Goal: Transaction & Acquisition: Purchase product/service

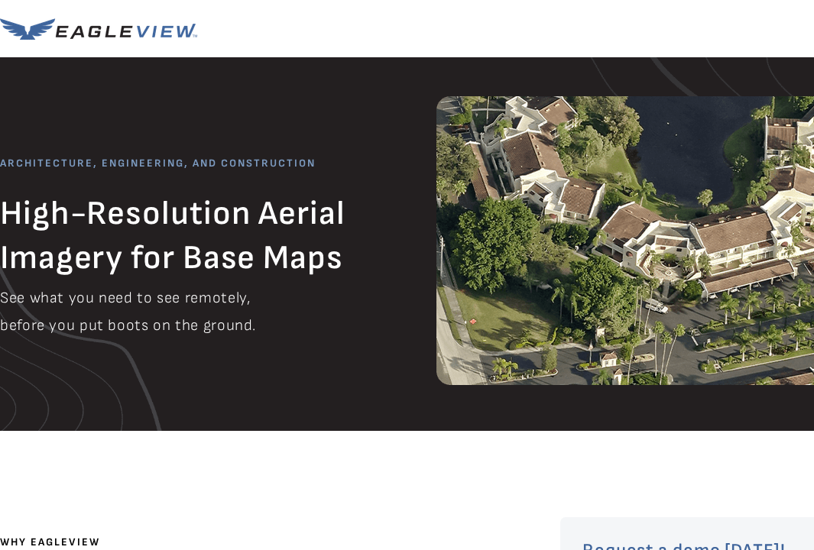
click at [95, 24] on img at bounding box center [98, 28] width 197 height 21
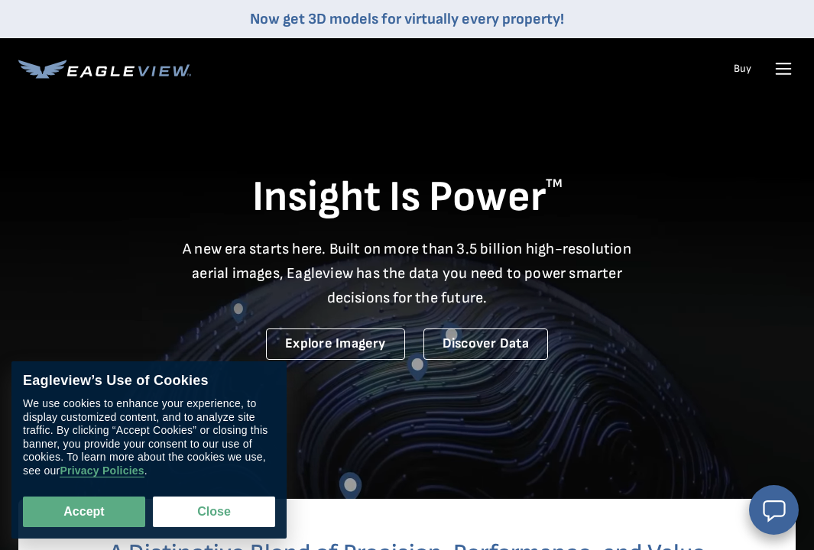
click at [737, 68] on link "Buy" at bounding box center [742, 69] width 18 height 14
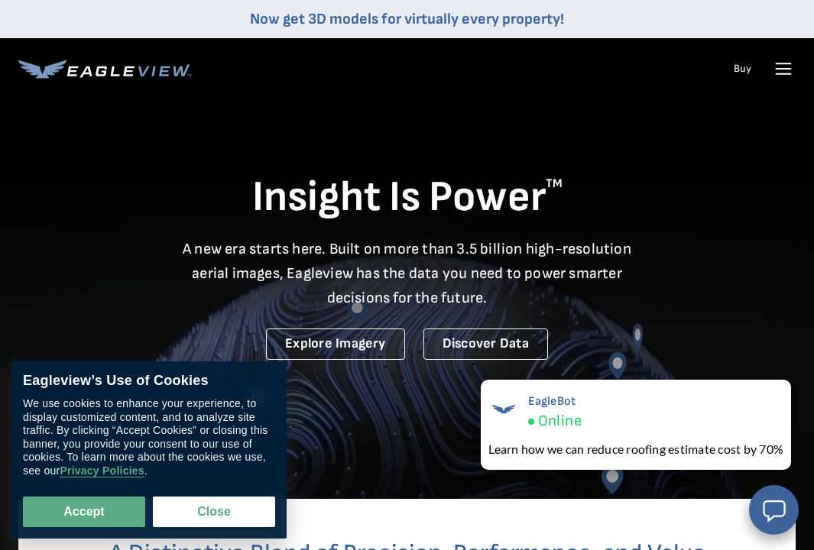
click at [788, 68] on icon at bounding box center [783, 69] width 24 height 24
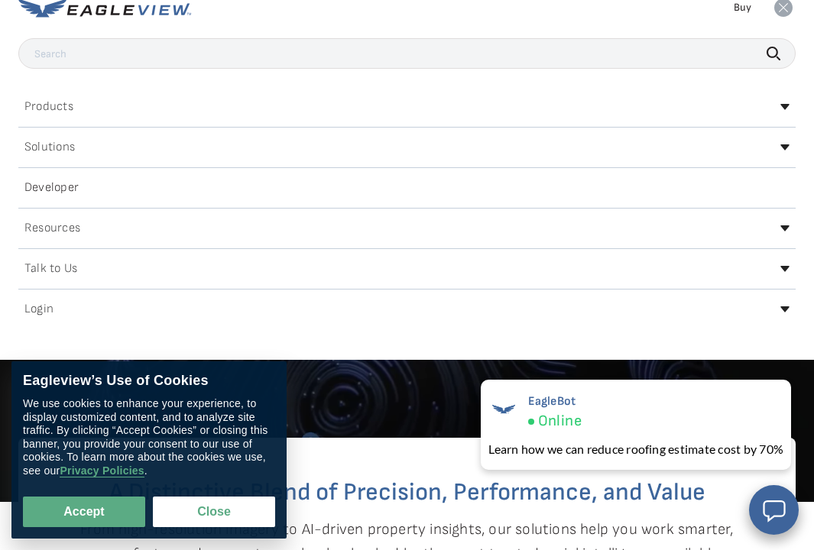
scroll to position [64, 0]
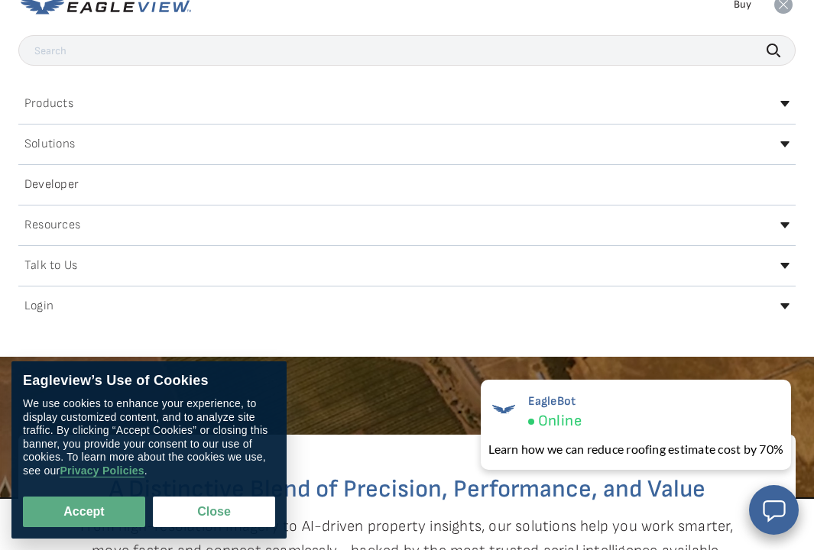
click at [92, 192] on link "Developer" at bounding box center [406, 185] width 777 height 24
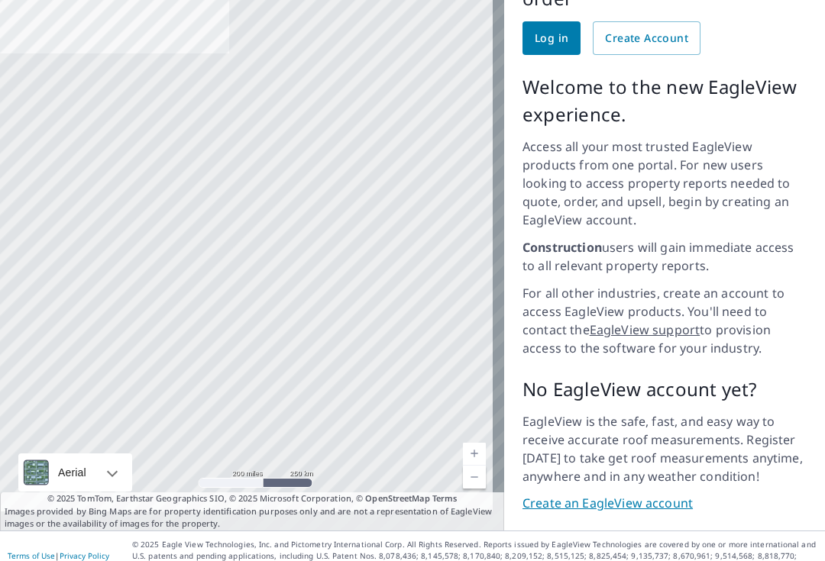
scroll to position [177, 0]
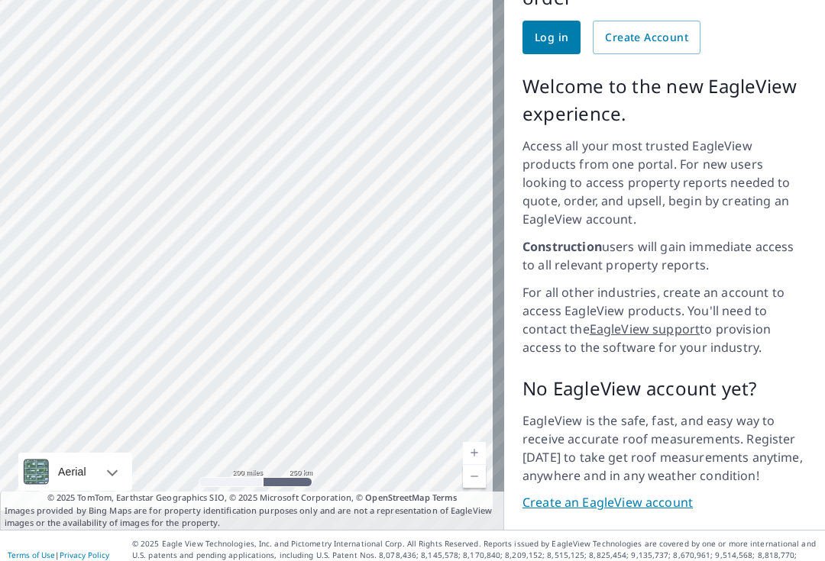
drag, startPoint x: 211, startPoint y: 269, endPoint x: 574, endPoint y: 272, distance: 363.6
click at [574, 272] on div "Aerial Road A standard road map Aerial A detailed look from above Labels Labels…" at bounding box center [412, 234] width 825 height 592
drag, startPoint x: 242, startPoint y: 240, endPoint x: 613, endPoint y: 280, distance: 373.4
click at [606, 280] on div "Aerial Road A standard road map Aerial A detailed look from above Labels Labels…" at bounding box center [412, 234] width 825 height 592
click at [322, 215] on div at bounding box center [252, 234] width 504 height 592
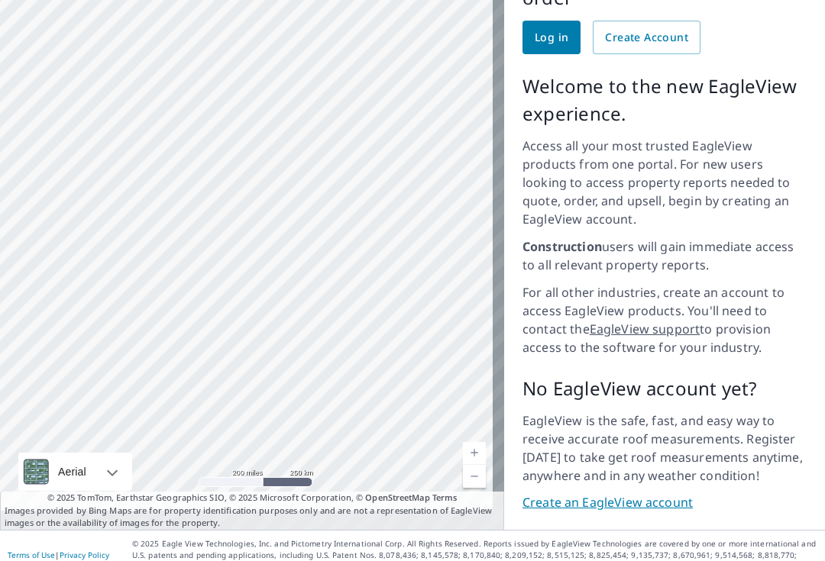
drag, startPoint x: 4, startPoint y: 45, endPoint x: 442, endPoint y: 99, distance: 441.8
click at [442, 99] on div at bounding box center [252, 234] width 504 height 592
click at [361, 190] on div at bounding box center [252, 234] width 504 height 592
drag, startPoint x: 231, startPoint y: 195, endPoint x: 824, endPoint y: 159, distance: 593.8
click at [824, 159] on div "Log in [GEOGRAPHIC_DATA] US ​ ​ Aerial Road A standard road map Aerial A detail…" at bounding box center [412, 280] width 825 height 561
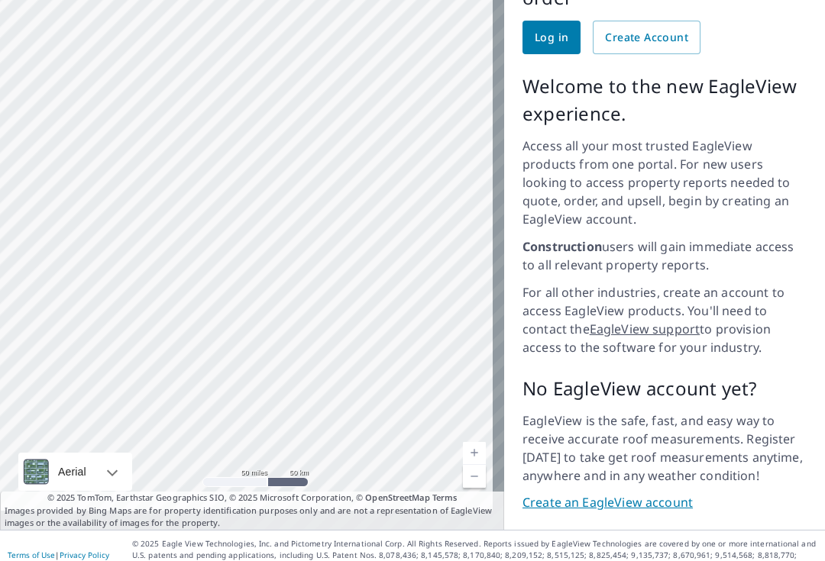
click at [167, 192] on div at bounding box center [252, 234] width 504 height 592
drag, startPoint x: 306, startPoint y: 235, endPoint x: 636, endPoint y: 176, distance: 335.2
click at [636, 176] on div "Aerial Road A standard road map Aerial A detailed look from above Labels Labels…" at bounding box center [412, 234] width 825 height 592
click at [184, 223] on div at bounding box center [252, 234] width 504 height 592
